Goal: Information Seeking & Learning: Learn about a topic

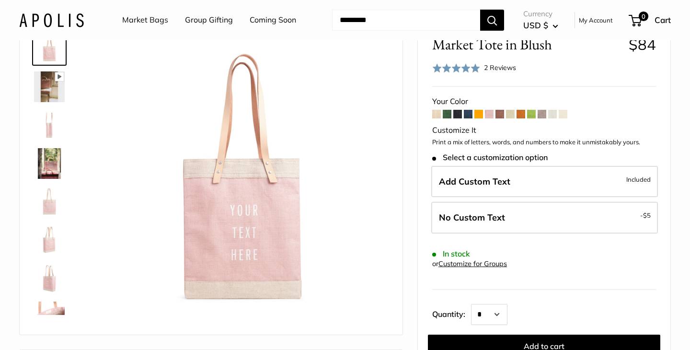
scroll to position [69, 0]
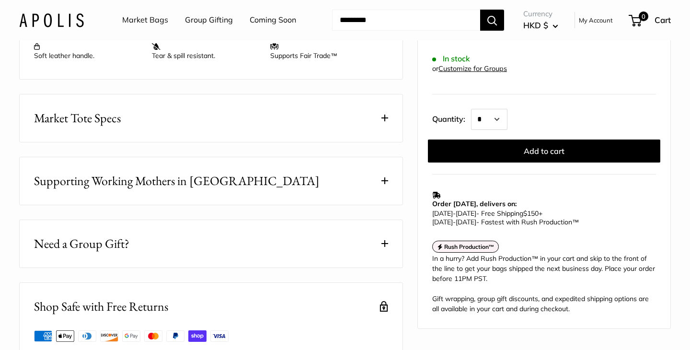
scroll to position [578, 0]
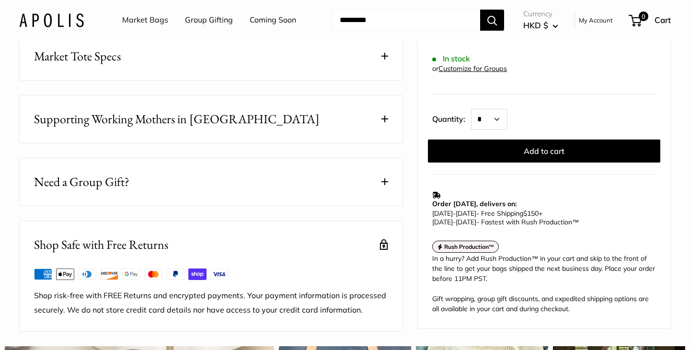
click at [333, 80] on button "Market Tote Specs" at bounding box center [211, 56] width 383 height 47
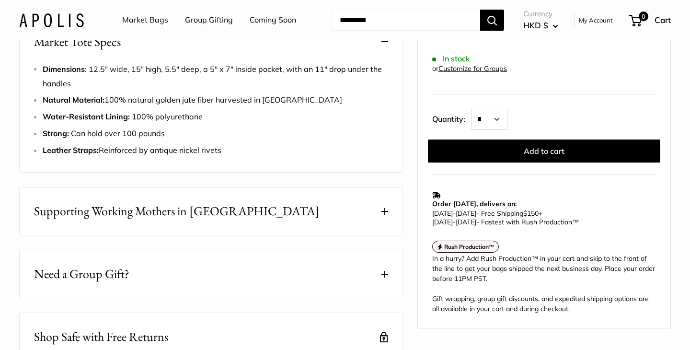
scroll to position [597, 0]
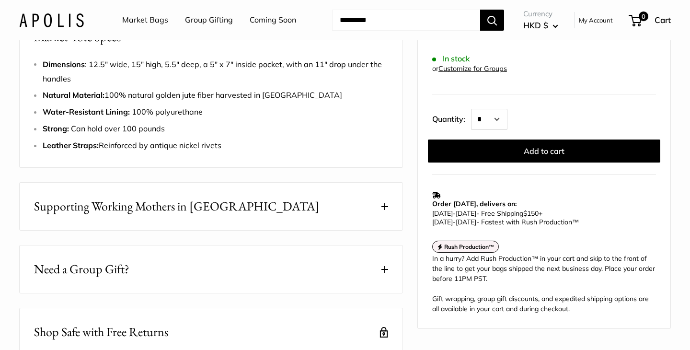
click at [303, 230] on button "Supporting Working Mothers in [GEOGRAPHIC_DATA]" at bounding box center [211, 205] width 383 height 47
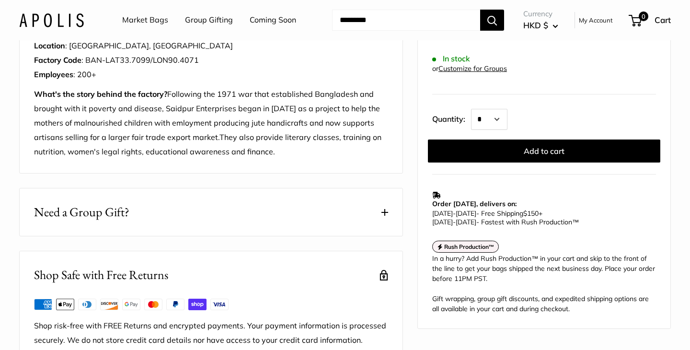
scroll to position [910, 0]
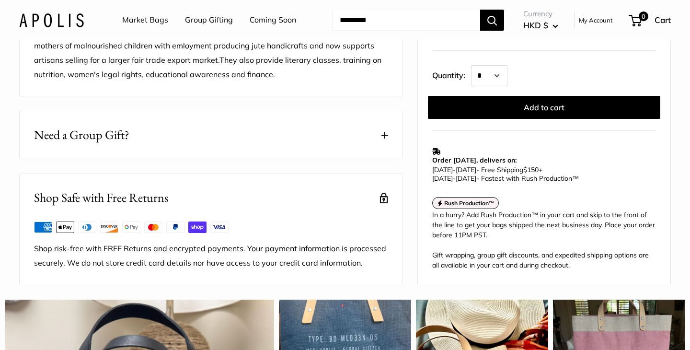
click at [293, 159] on button "Need a Group Gift?" at bounding box center [211, 134] width 383 height 47
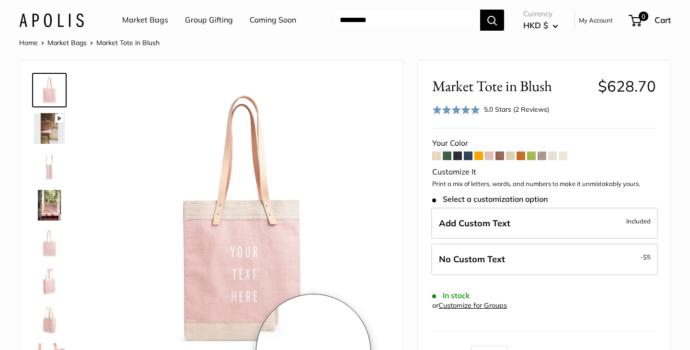
scroll to position [0, 0]
